Goal: Task Accomplishment & Management: Manage account settings

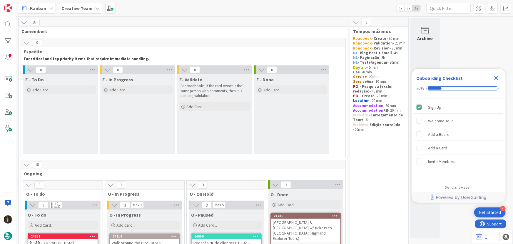
click at [274, 79] on icon "Close Checklist" at bounding box center [497, 78] width 4 height 4
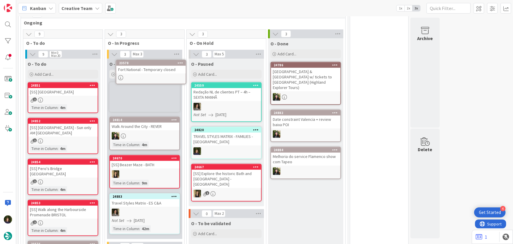
scroll to position [144, 0]
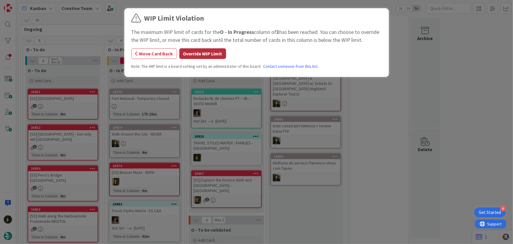
click at [200, 53] on button "Override WIP Limit" at bounding box center [202, 53] width 47 height 11
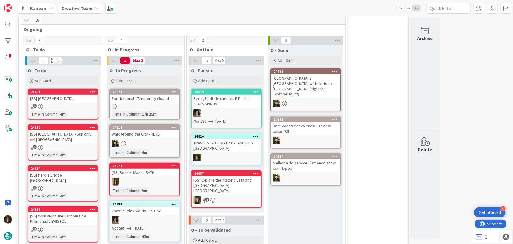
click at [139, 106] on div at bounding box center [144, 106] width 69 height 5
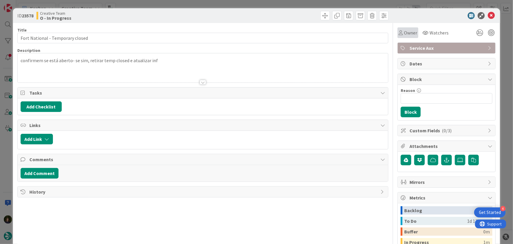
click at [274, 36] on div "Owner" at bounding box center [408, 32] width 21 height 11
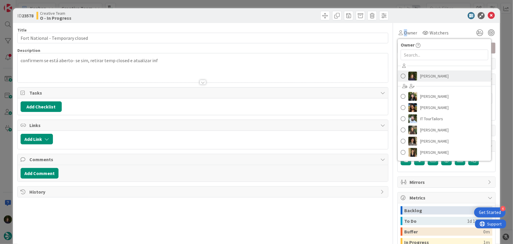
click at [274, 74] on span "[PERSON_NAME]" at bounding box center [434, 75] width 29 height 9
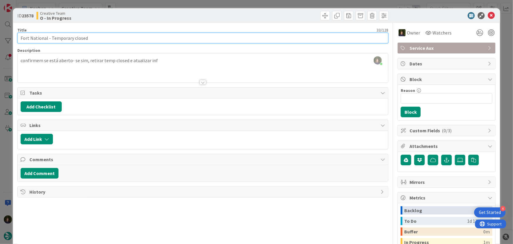
drag, startPoint x: 19, startPoint y: 37, endPoint x: 47, endPoint y: 38, distance: 28.3
click at [47, 38] on input "Fort National - Temporary closed" at bounding box center [202, 38] width 371 height 11
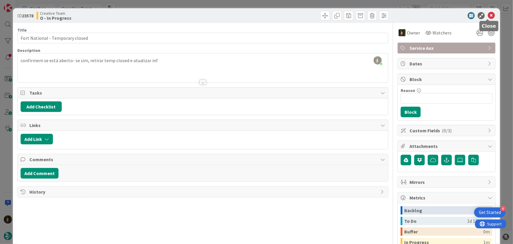
click at [274, 18] on icon at bounding box center [491, 15] width 7 height 7
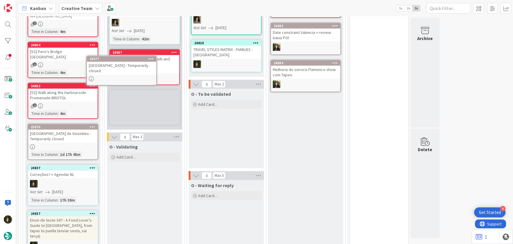
scroll to position [260, 0]
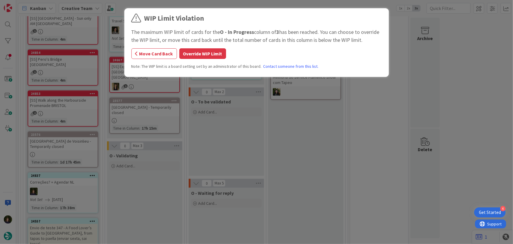
click at [132, 109] on div "WIP Limit Violation The maximum WIP limit of cards for the O - In Progress colu…" at bounding box center [256, 122] width 513 height 244
click at [187, 57] on button "Override WIP Limit" at bounding box center [202, 53] width 47 height 11
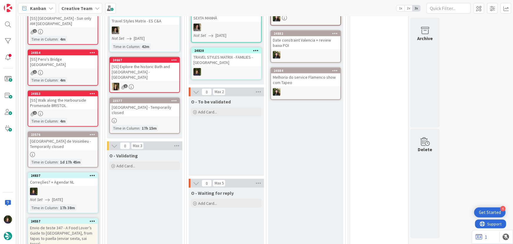
click at [142, 109] on div "[GEOGRAPHIC_DATA] - Temporarily closed" at bounding box center [144, 109] width 69 height 13
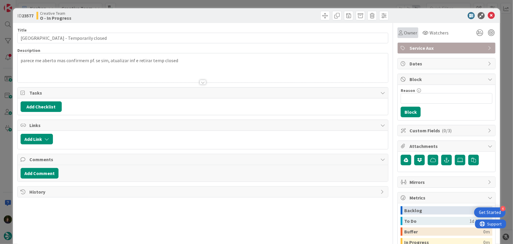
click at [274, 32] on span "Owner" at bounding box center [410, 32] width 13 height 7
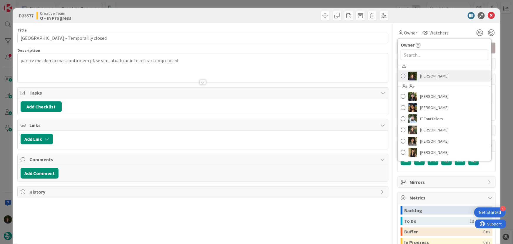
click at [274, 76] on span "[PERSON_NAME]" at bounding box center [434, 75] width 29 height 9
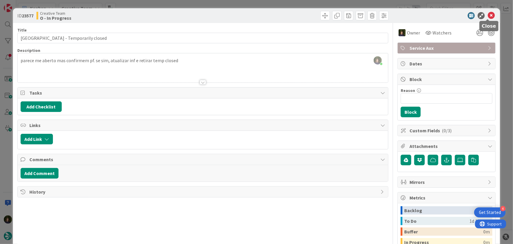
click at [274, 19] on body "4 Get Started Kanban Creative Team 1x 2x 3x 37 Camembert 0 Expedite For critica…" at bounding box center [256, 122] width 513 height 244
click at [274, 16] on icon at bounding box center [491, 15] width 7 height 7
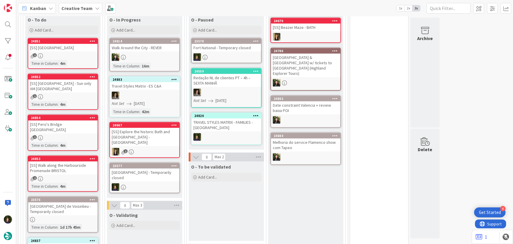
scroll to position [267, 0]
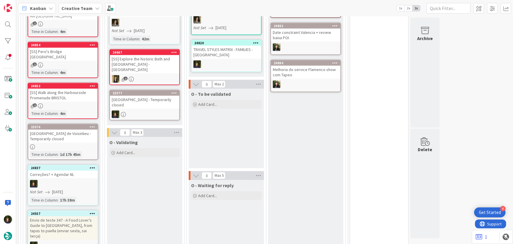
click at [139, 103] on div "23577 [GEOGRAPHIC_DATA] - Temporarily closed" at bounding box center [144, 105] width 71 height 31
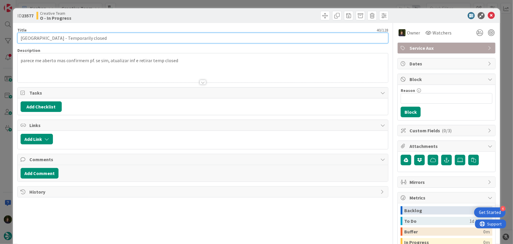
drag, startPoint x: 18, startPoint y: 38, endPoint x: 59, endPoint y: 38, distance: 40.6
click at [59, 38] on input "[GEOGRAPHIC_DATA] - Temporarily closed" at bounding box center [202, 38] width 371 height 11
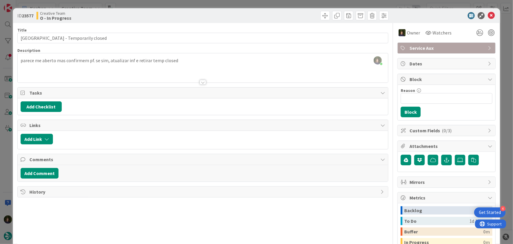
scroll to position [224, 0]
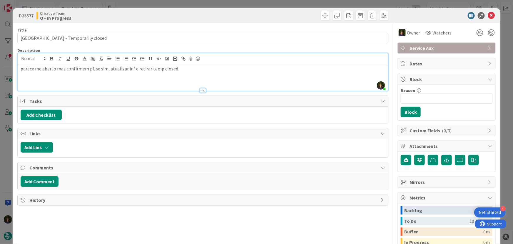
click at [180, 64] on div "parece me aberto mas confirmem pf. se sim, atualizar inf e retirar temp closed" at bounding box center [203, 77] width 371 height 26
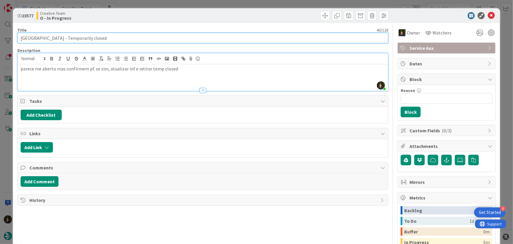
click at [106, 34] on input "[GEOGRAPHIC_DATA] - Temporarily closed" at bounding box center [202, 38] width 371 height 11
type input "[GEOGRAPHIC_DATA] - Temporarily closed"
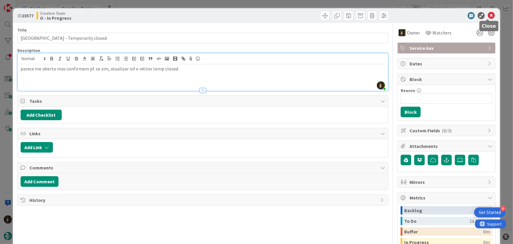
drag, startPoint x: 487, startPoint y: 15, endPoint x: 434, endPoint y: 48, distance: 62.6
click at [274, 15] on icon at bounding box center [491, 15] width 7 height 7
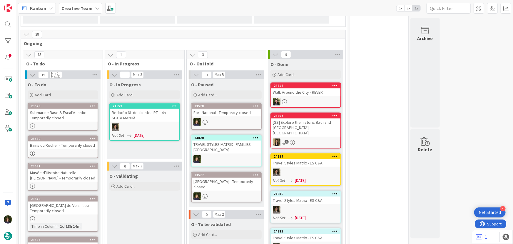
scroll to position [133, 0]
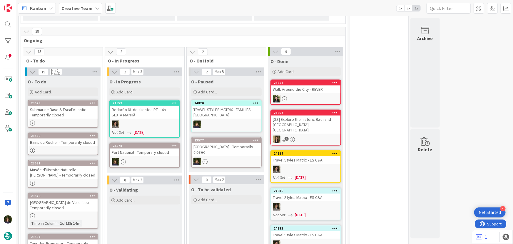
click at [162, 145] on div "Fort National - Temporary closed" at bounding box center [144, 152] width 69 height 8
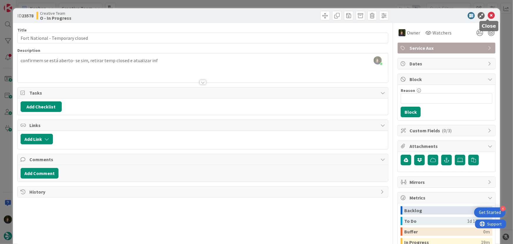
click at [274, 16] on icon at bounding box center [491, 15] width 7 height 7
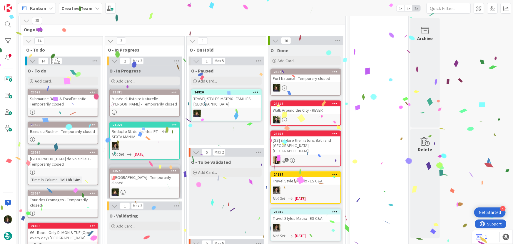
scroll to position [147, 0]
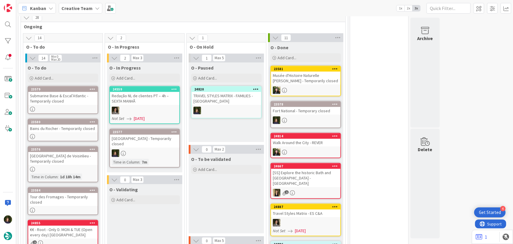
click at [150, 141] on div "[GEOGRAPHIC_DATA] - Temporarily closed" at bounding box center [144, 140] width 69 height 13
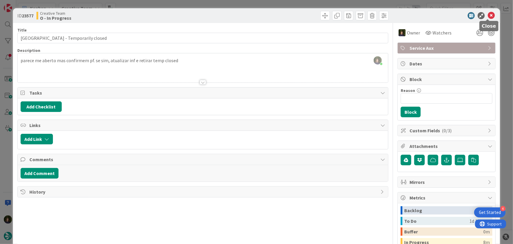
click at [274, 15] on icon at bounding box center [491, 15] width 7 height 7
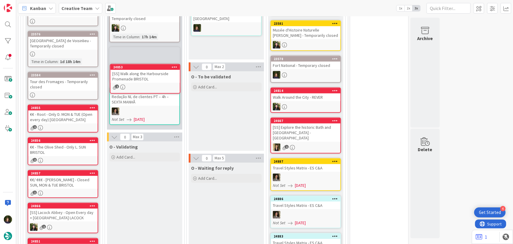
scroll to position [209, 0]
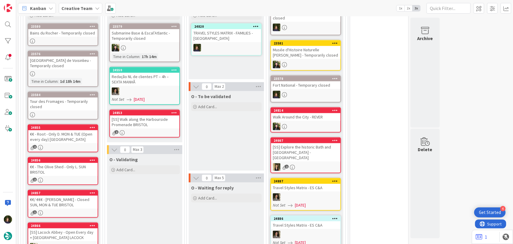
click at [150, 128] on div "24853 [SS] Walk along the Harbourside Promenade BRISTOL 2" at bounding box center [144, 123] width 71 height 28
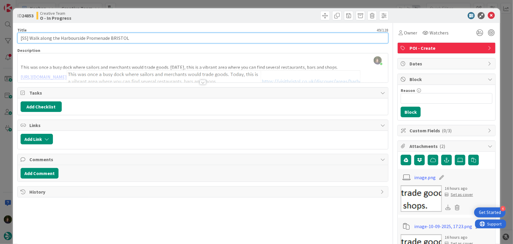
click at [20, 38] on input "[SS] Walk along the Harbourside Promenade BRISTOL" at bounding box center [202, 38] width 371 height 11
drag, startPoint x: 20, startPoint y: 37, endPoint x: 108, endPoint y: 37, distance: 87.6
click at [108, 37] on input "[SS] Walk along the Harbourside Promenade BRISTOL" at bounding box center [202, 38] width 371 height 11
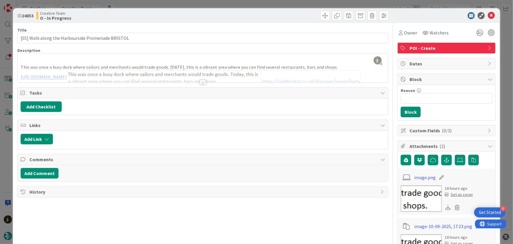
click at [201, 83] on div at bounding box center [203, 82] width 6 height 5
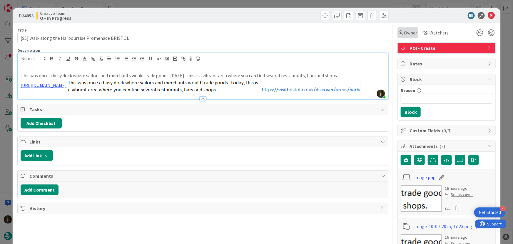
click at [274, 33] on span "Owner" at bounding box center [410, 32] width 13 height 7
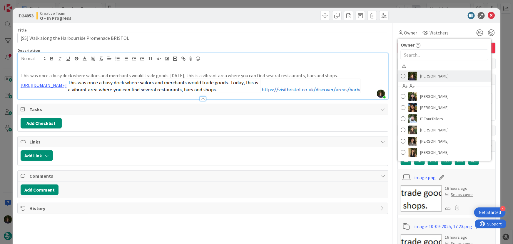
click at [274, 73] on span "[PERSON_NAME]" at bounding box center [434, 75] width 29 height 9
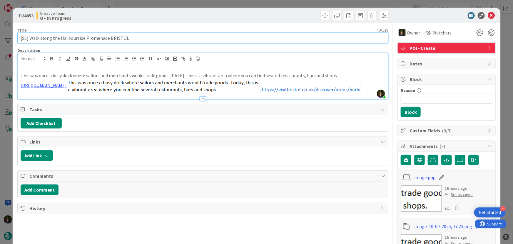
drag, startPoint x: 29, startPoint y: 37, endPoint x: 108, endPoint y: 36, distance: 78.5
click at [108, 36] on input "[SS] Walk along the Harbourside Promenade BRISTOL" at bounding box center [202, 38] width 371 height 11
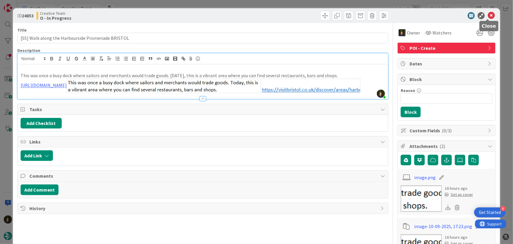
click at [274, 16] on icon at bounding box center [491, 15] width 7 height 7
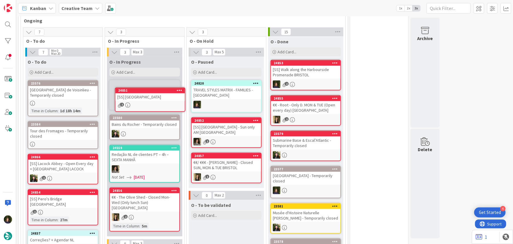
scroll to position [152, 0]
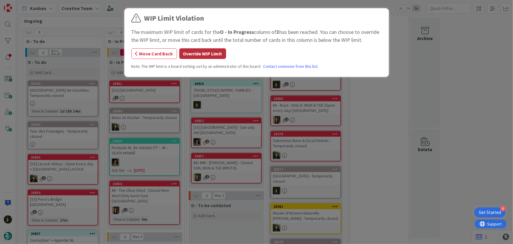
click at [190, 55] on button "Override WIP Limit" at bounding box center [202, 53] width 47 height 11
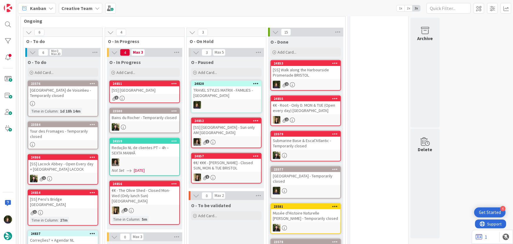
click at [138, 87] on div "[SS] [GEOGRAPHIC_DATA]" at bounding box center [144, 90] width 69 height 8
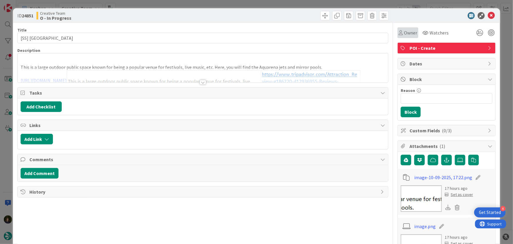
click at [274, 36] on div "Owner" at bounding box center [408, 32] width 21 height 11
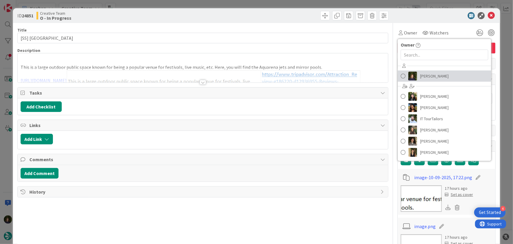
click at [274, 75] on span "[PERSON_NAME]" at bounding box center [434, 75] width 29 height 9
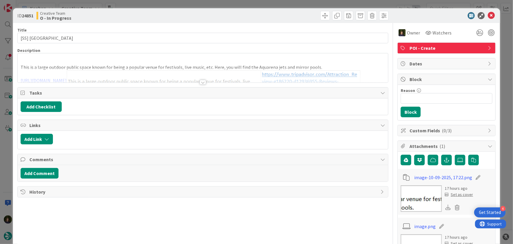
click at [200, 82] on div at bounding box center [203, 82] width 6 height 5
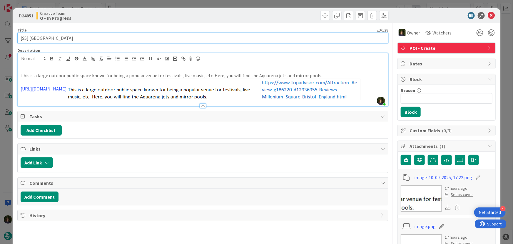
drag, startPoint x: 29, startPoint y: 38, endPoint x: 65, endPoint y: 39, distance: 35.9
click at [65, 39] on input "[SS] [GEOGRAPHIC_DATA]" at bounding box center [202, 38] width 371 height 11
drag, startPoint x: 17, startPoint y: 39, endPoint x: 64, endPoint y: 39, distance: 47.1
click at [64, 39] on input "[SS] [GEOGRAPHIC_DATA]" at bounding box center [202, 38] width 371 height 11
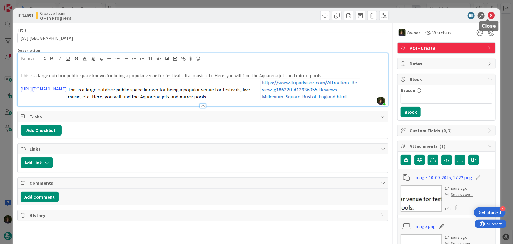
click at [274, 16] on icon at bounding box center [491, 15] width 7 height 7
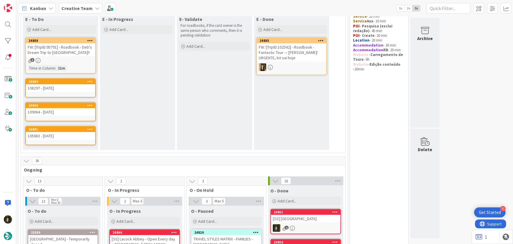
scroll to position [31, 0]
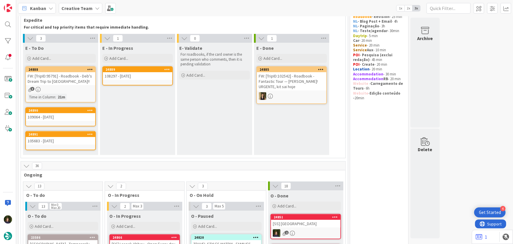
click at [144, 80] on div "24889 108297 - [DATE]" at bounding box center [137, 75] width 71 height 19
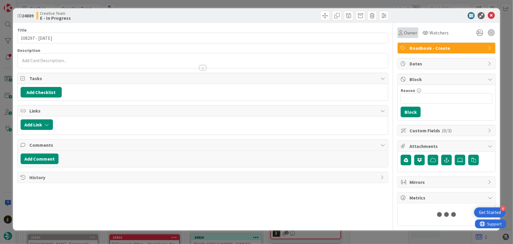
click at [274, 35] on span "Owner" at bounding box center [410, 32] width 13 height 7
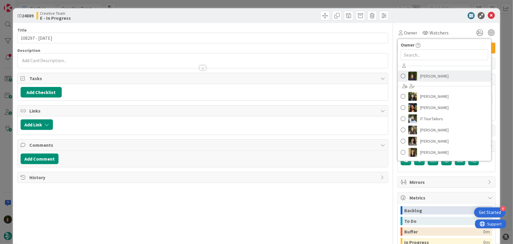
click at [274, 76] on span "[PERSON_NAME]" at bounding box center [434, 75] width 29 height 9
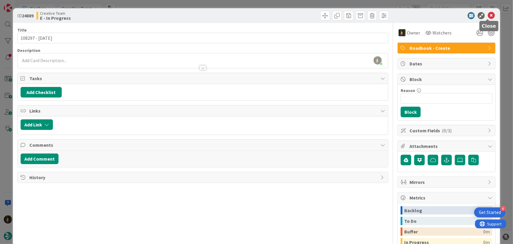
click at [274, 16] on icon at bounding box center [491, 15] width 7 height 7
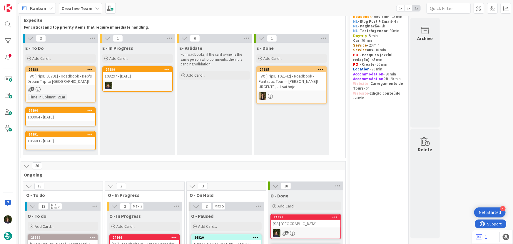
click at [135, 83] on div at bounding box center [137, 85] width 69 height 8
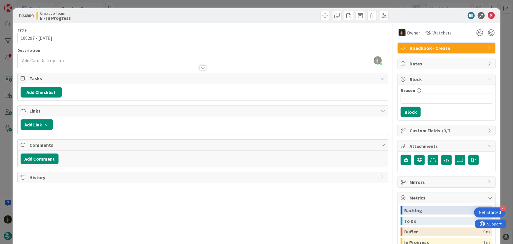
click at [51, 62] on div at bounding box center [203, 65] width 371 height 6
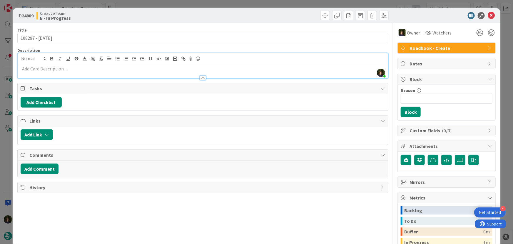
click at [60, 70] on p at bounding box center [203, 68] width 365 height 7
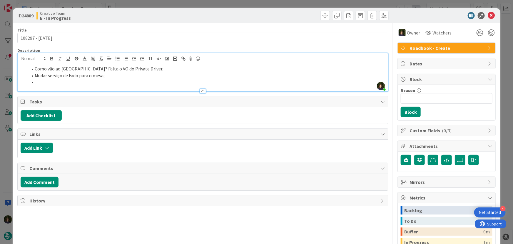
click at [96, 72] on li "Mudar serviço de Fado para o mesa;" at bounding box center [207, 75] width 358 height 7
drag, startPoint x: 113, startPoint y: 77, endPoint x: 31, endPoint y: 72, distance: 81.6
click at [31, 72] on li "Mudar serviço de Fado para o Mesa;" at bounding box center [207, 75] width 358 height 7
click at [117, 74] on li "Mudar serviço de Fado para o Mesa;" at bounding box center [207, 75] width 358 height 7
drag, startPoint x: 108, startPoint y: 76, endPoint x: 29, endPoint y: 70, distance: 79.1
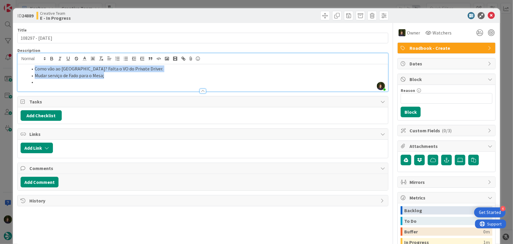
click at [29, 70] on ol "Como vão ao [GEOGRAPHIC_DATA]? Falta o VO do Private Driver. Mudar serviço de F…" at bounding box center [203, 75] width 365 height 20
copy ol "Como vão ao [GEOGRAPHIC_DATA]? Falta o VO do Private Driver. Mudar serviço de F…"
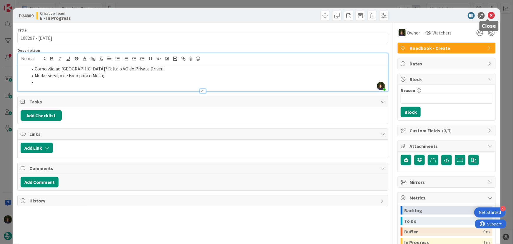
click at [274, 15] on icon at bounding box center [491, 15] width 7 height 7
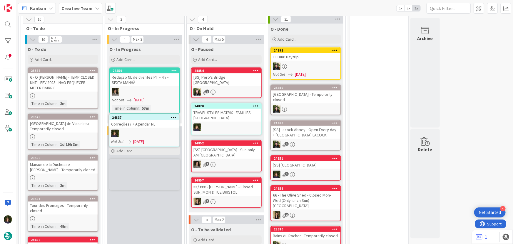
scroll to position [182, 0]
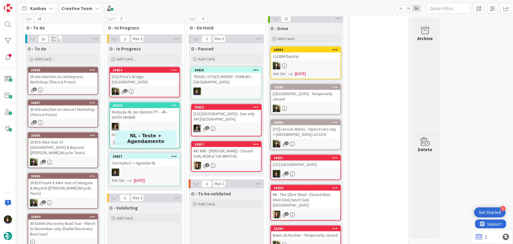
click at [154, 145] on div "Correções? + Agendar NL" at bounding box center [144, 163] width 69 height 8
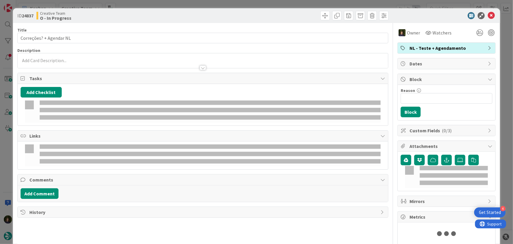
click at [274, 46] on span "NL - Teste + Agendamento" at bounding box center [447, 47] width 75 height 7
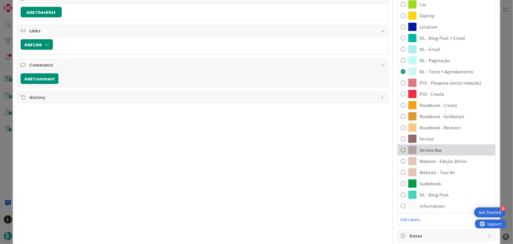
click at [274, 145] on span "Service Aux" at bounding box center [431, 149] width 22 height 7
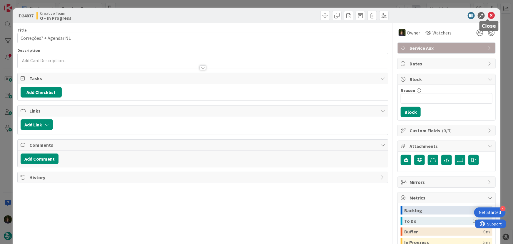
click at [274, 15] on icon at bounding box center [491, 15] width 7 height 7
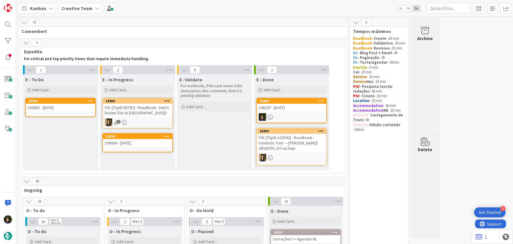
click at [132, 142] on div "109064 - [DATE]" at bounding box center [137, 143] width 69 height 8
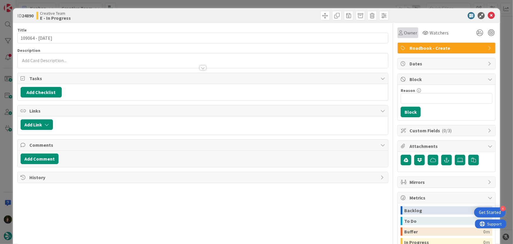
click at [274, 36] on span "Owner" at bounding box center [410, 32] width 13 height 7
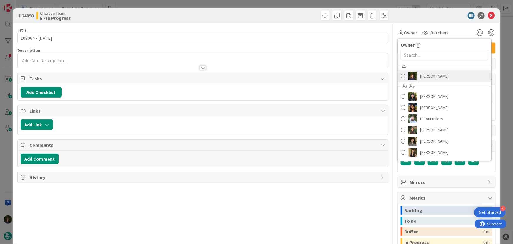
click at [274, 76] on span "[PERSON_NAME]" at bounding box center [434, 75] width 29 height 9
